Goal: Navigation & Orientation: Understand site structure

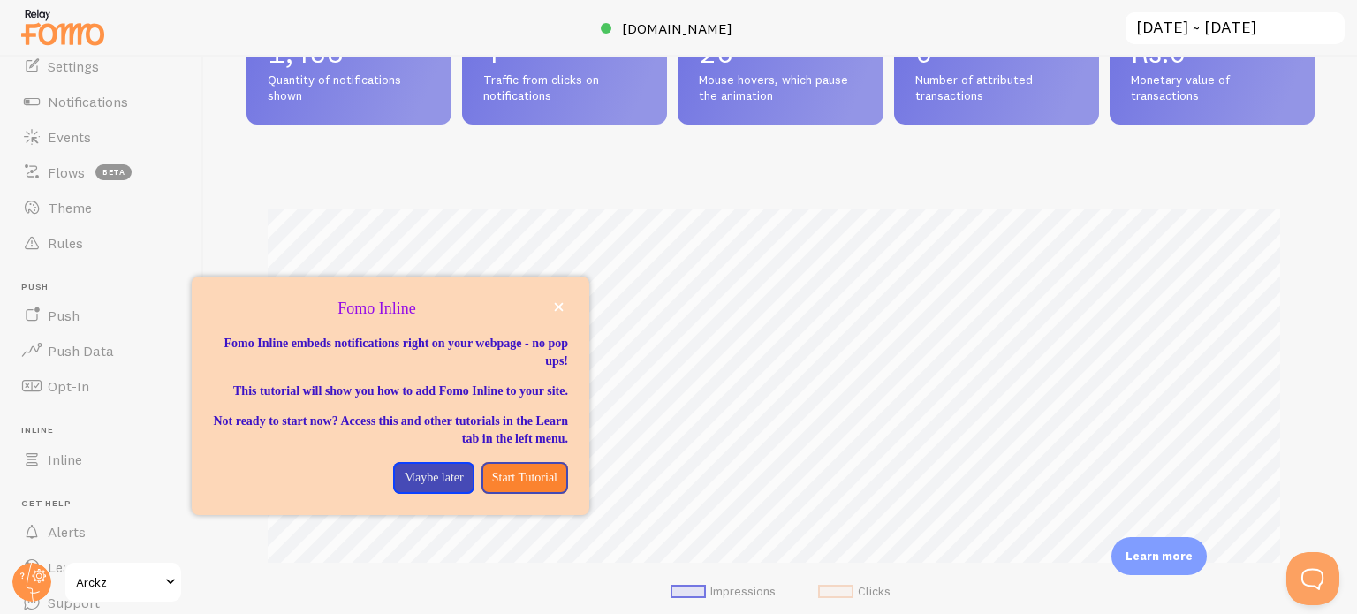
scroll to position [151, 0]
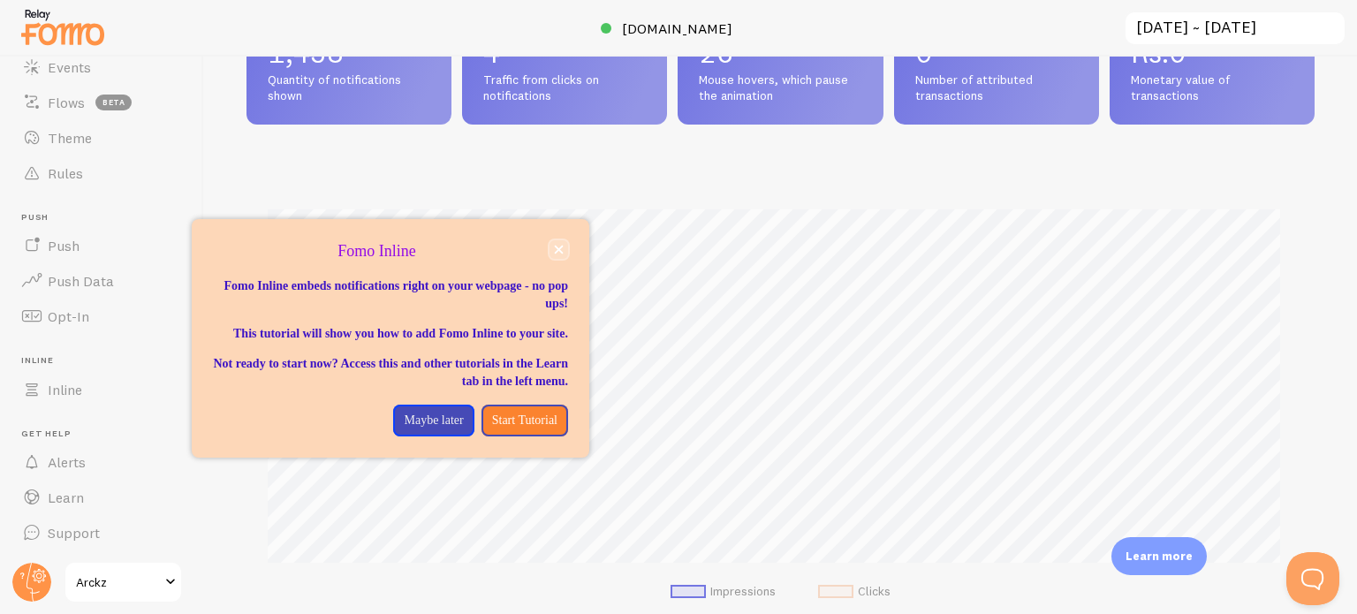
click at [562, 248] on icon "close," at bounding box center [559, 250] width 10 height 10
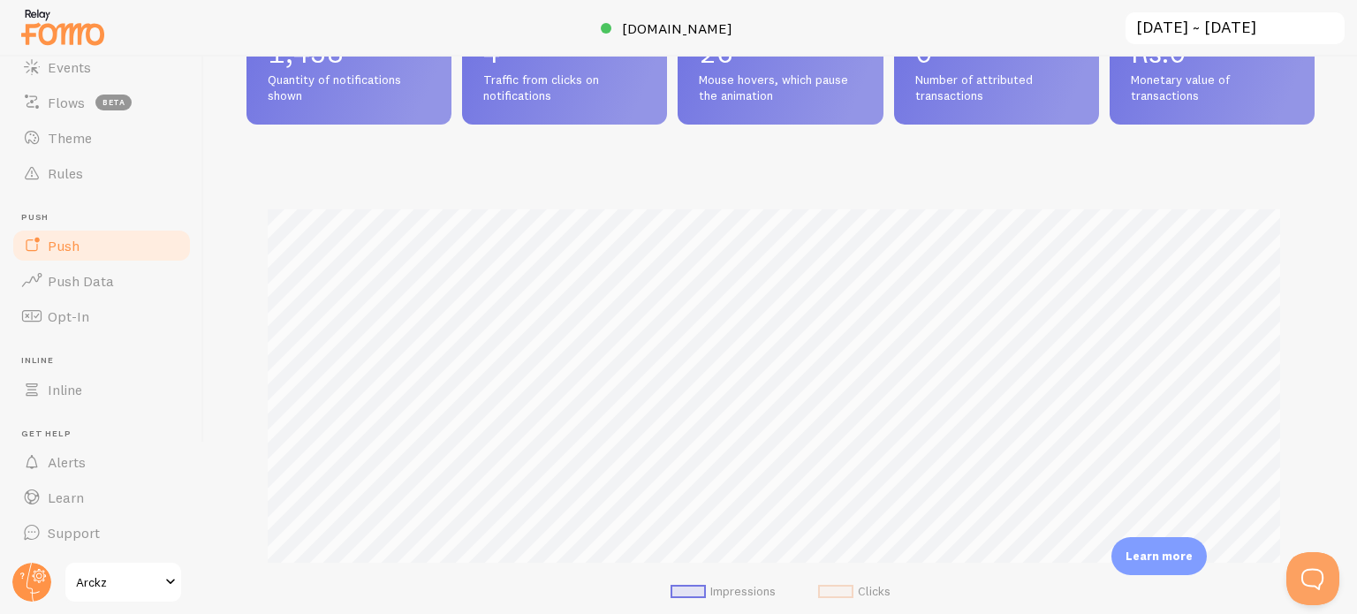
click at [58, 250] on span "Push" at bounding box center [64, 246] width 32 height 18
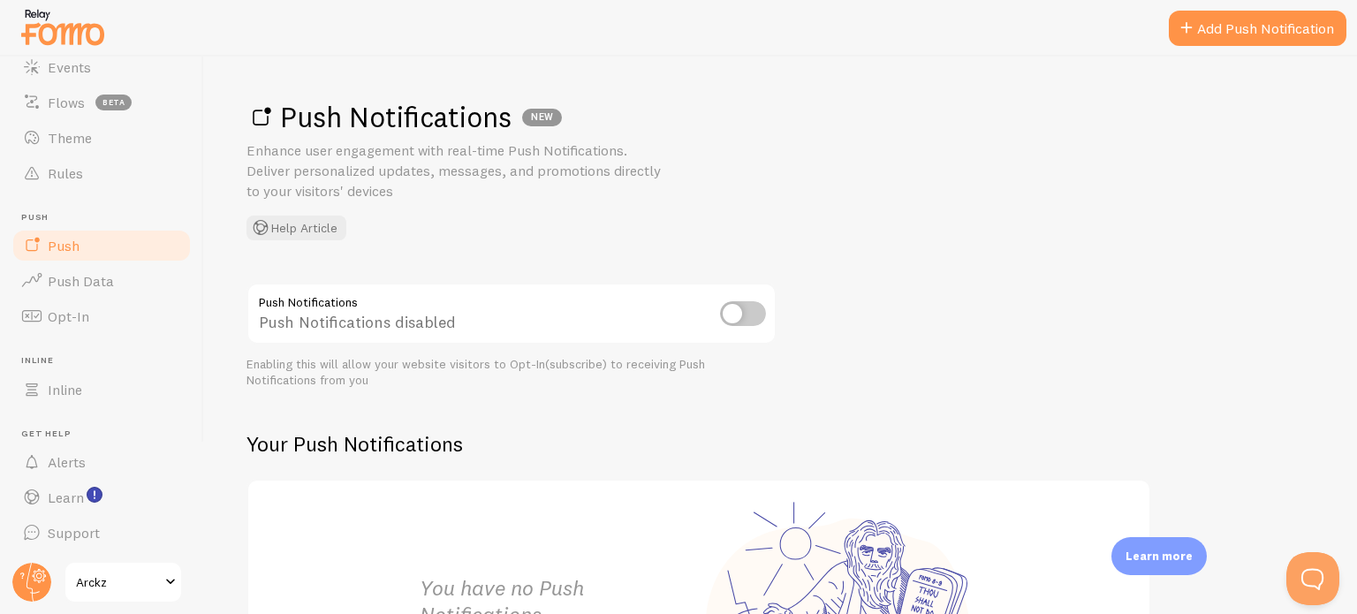
click at [753, 309] on input "checkbox" at bounding box center [743, 313] width 46 height 25
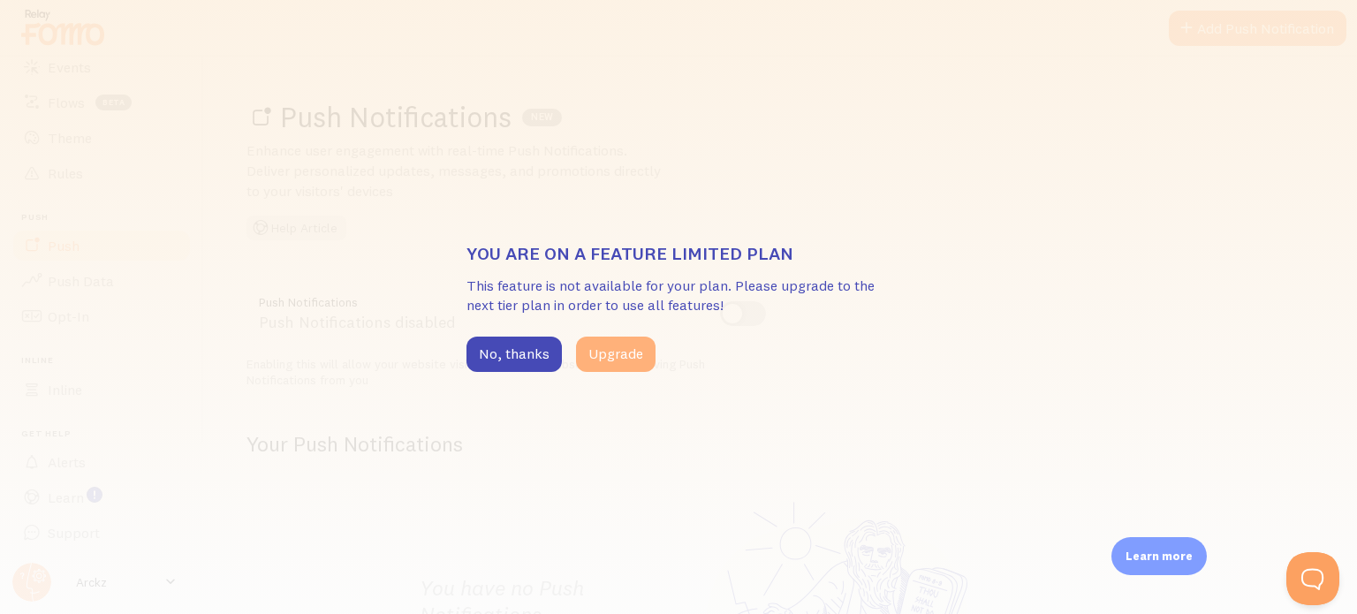
click at [605, 360] on button "Upgrade" at bounding box center [615, 354] width 79 height 35
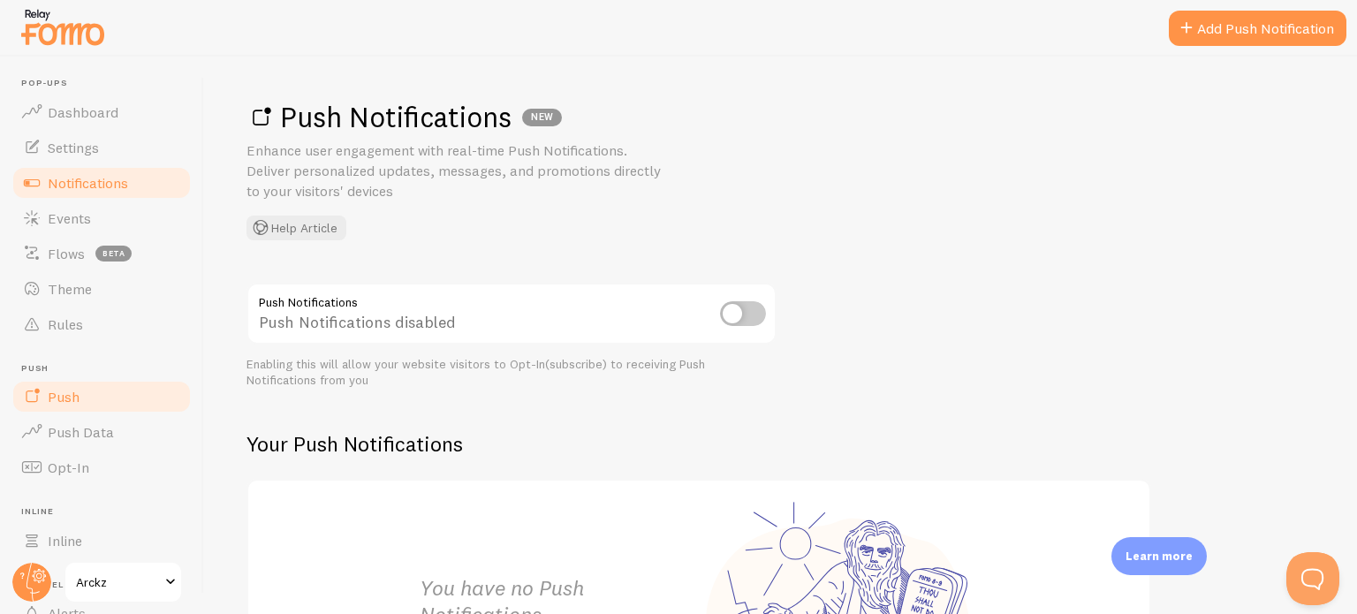
click at [95, 189] on span "Notifications" at bounding box center [88, 183] width 80 height 18
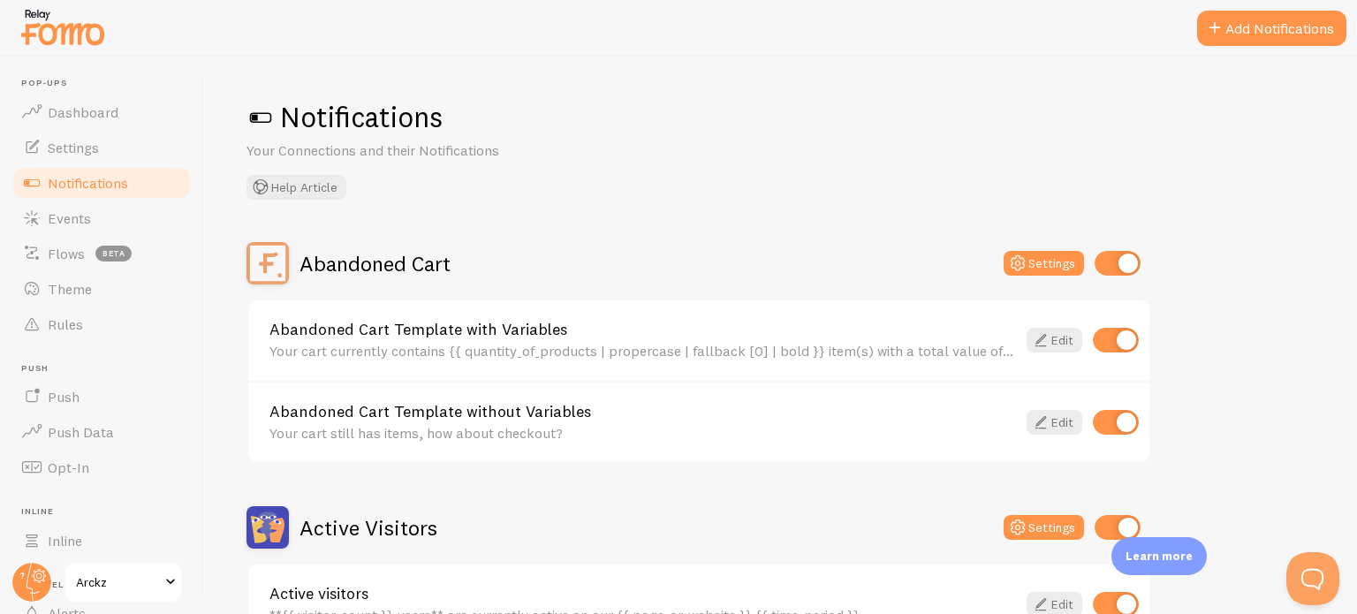
click at [1356, 42] on div at bounding box center [678, 28] width 1357 height 57
click at [64, 250] on span "Flows" at bounding box center [66, 254] width 37 height 18
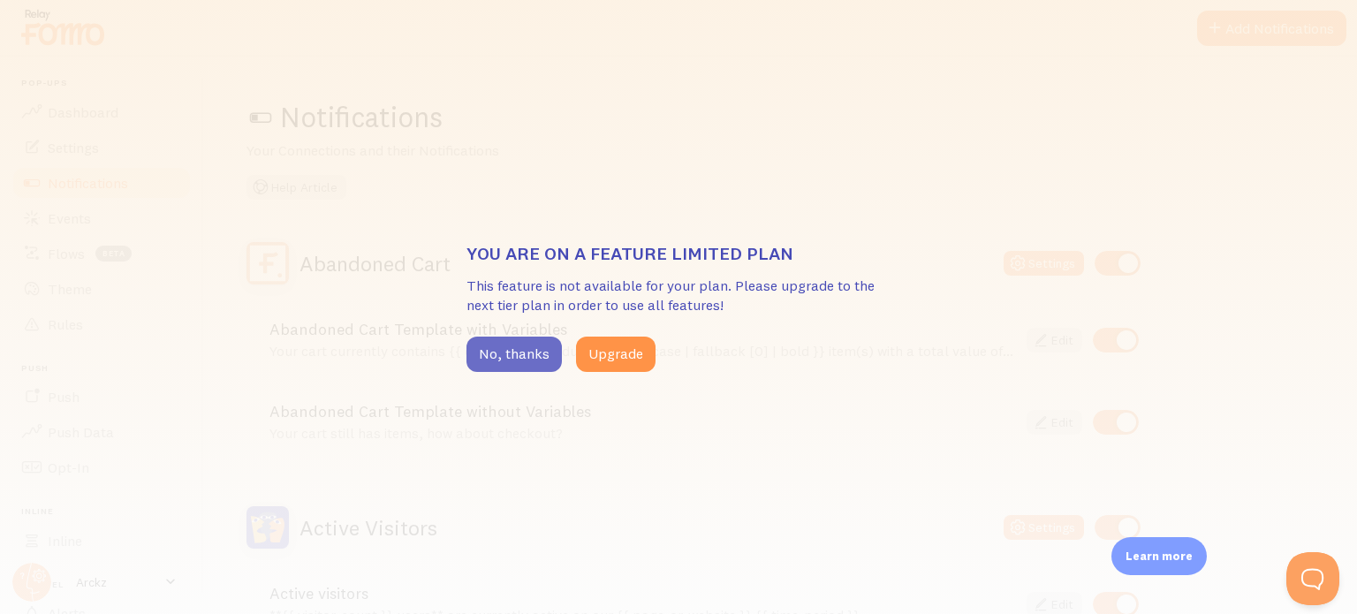
click at [512, 361] on button "No, thanks" at bounding box center [513, 354] width 95 height 35
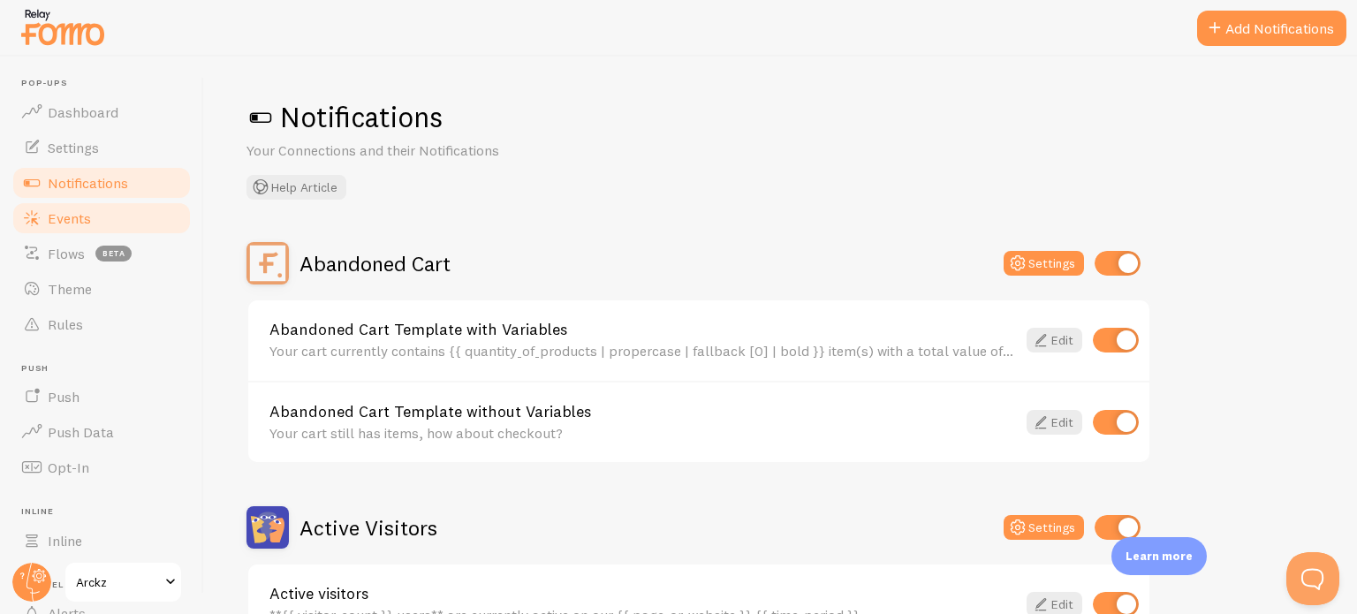
click at [77, 221] on span "Events" at bounding box center [69, 218] width 43 height 18
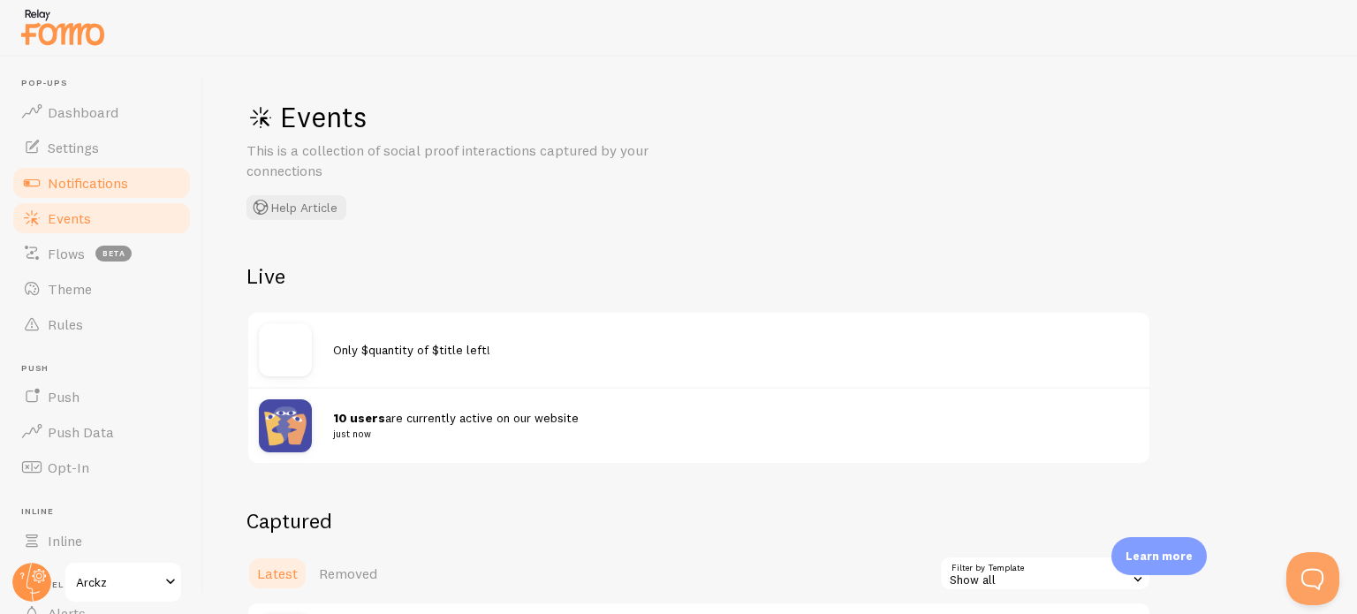
click at [84, 186] on span "Notifications" at bounding box center [88, 183] width 80 height 18
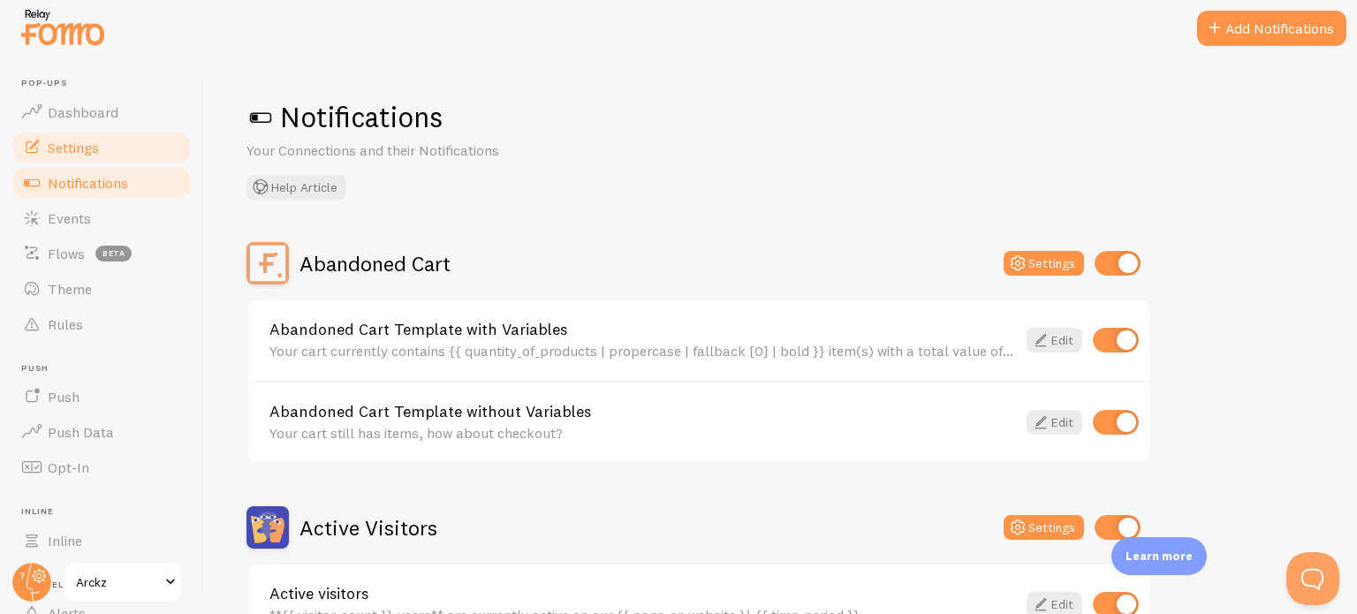
click at [95, 145] on span "Settings" at bounding box center [73, 148] width 51 height 18
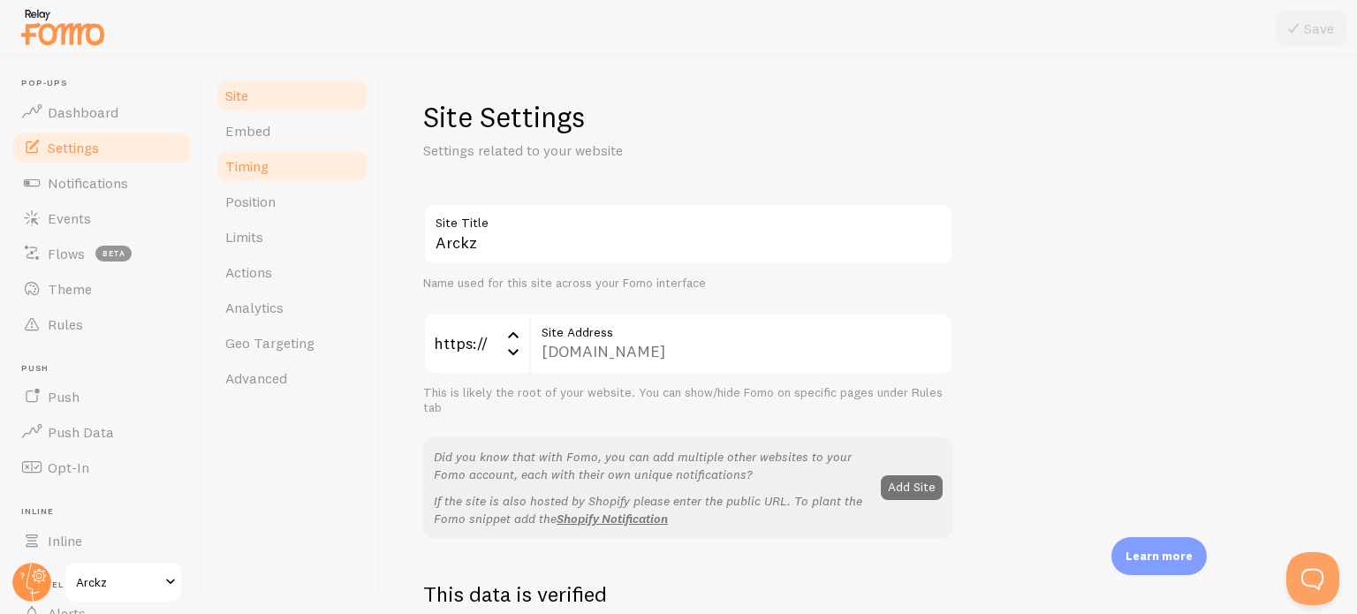
click at [253, 165] on span "Timing" at bounding box center [246, 166] width 43 height 18
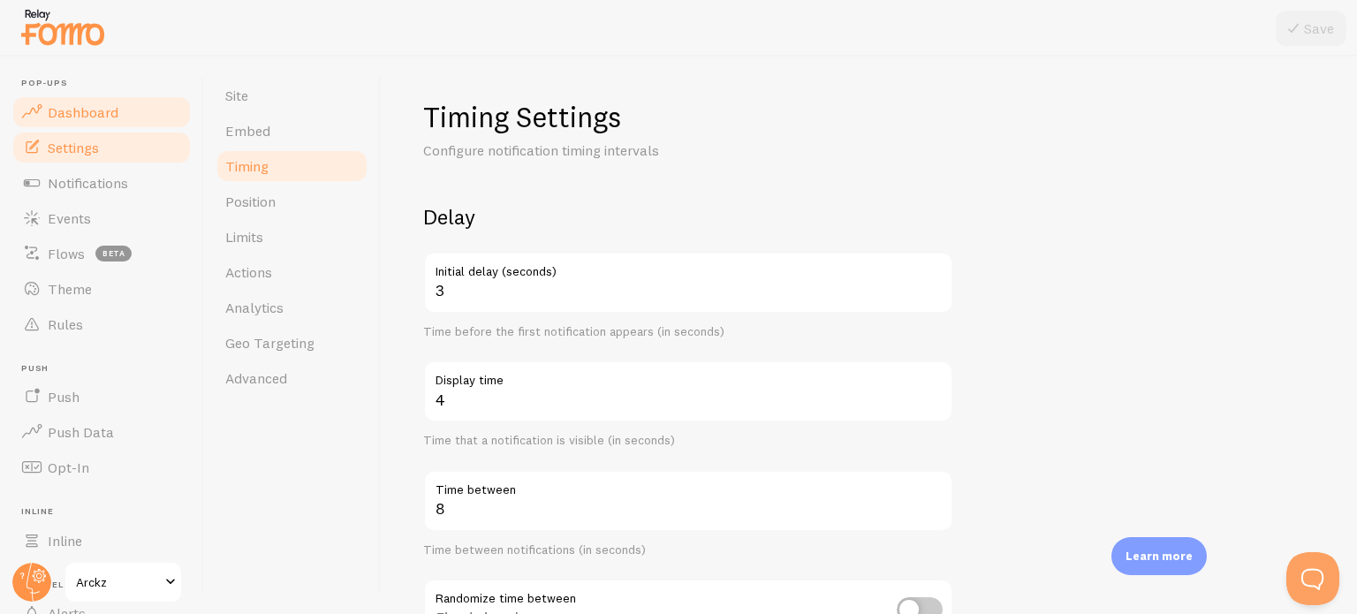
click at [110, 114] on span "Dashboard" at bounding box center [83, 112] width 71 height 18
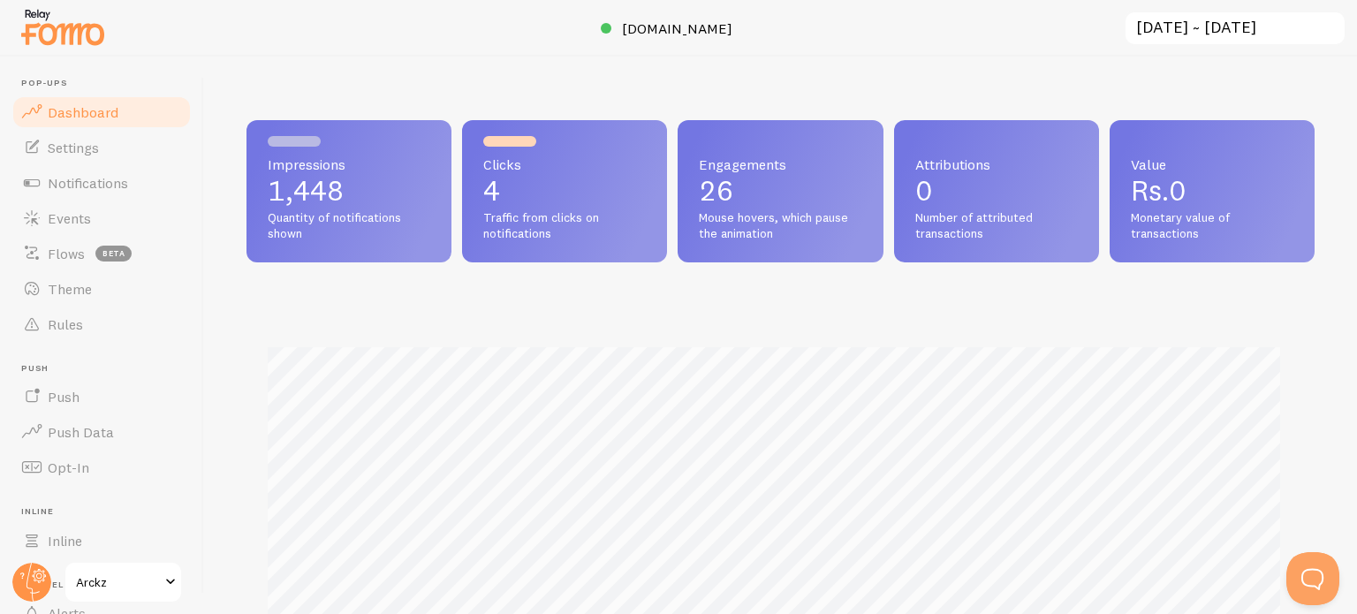
click at [165, 579] on span at bounding box center [170, 581] width 21 height 21
